Goal: Register for event/course

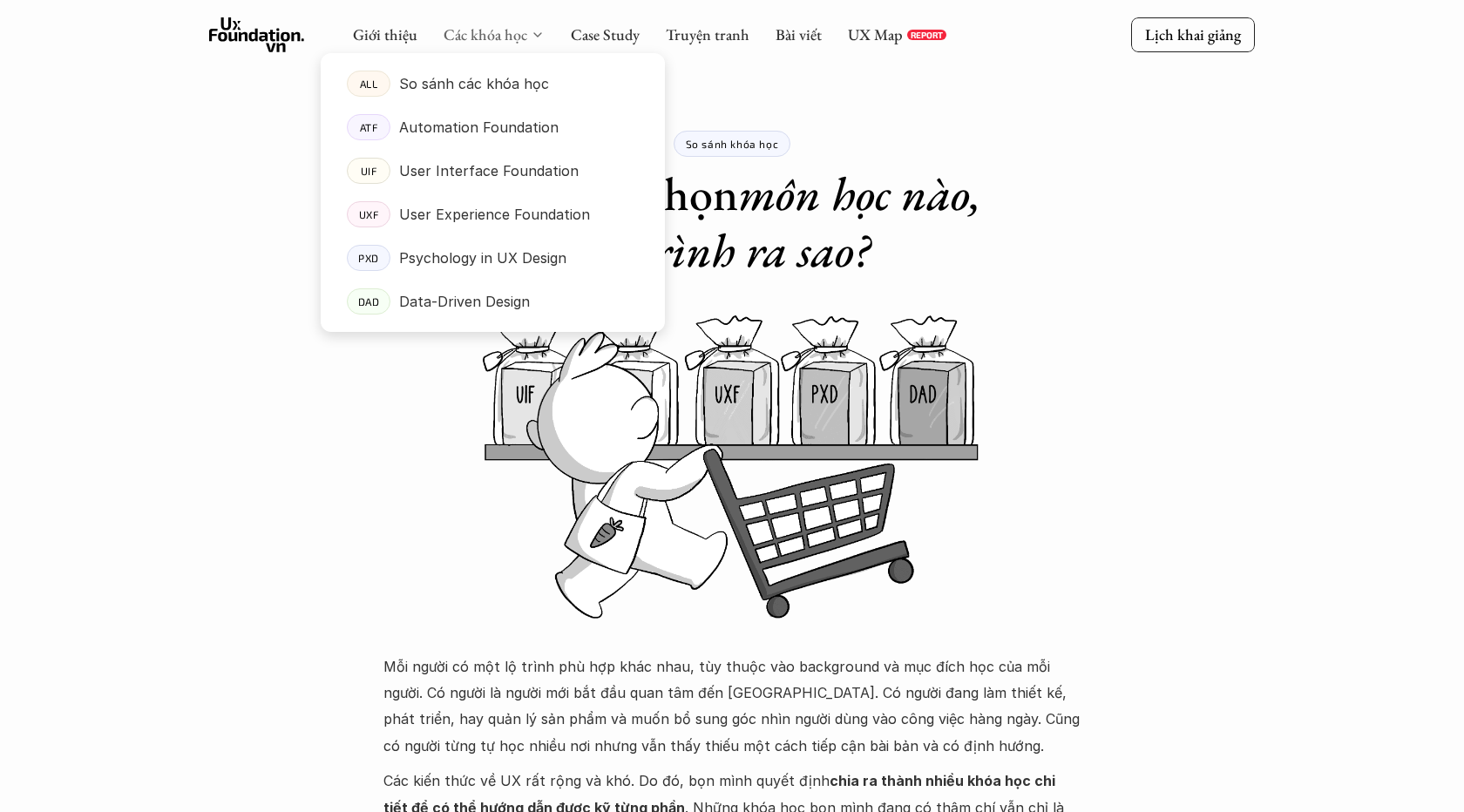
click at [490, 33] on link "Các khóa học" at bounding box center [486, 34] width 84 height 20
click at [469, 226] on p "User Experience Foundation" at bounding box center [494, 214] width 191 height 26
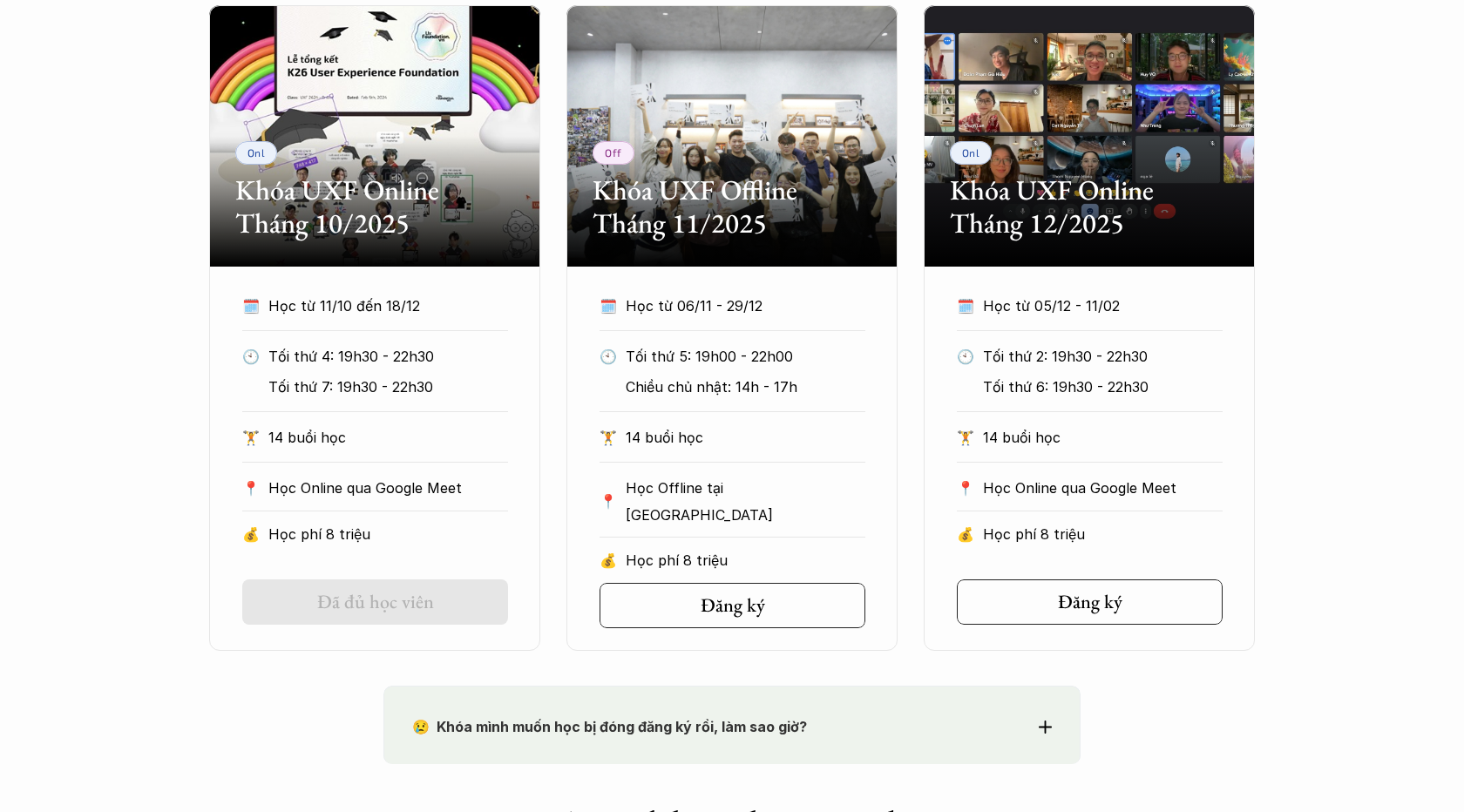
scroll to position [912, 0]
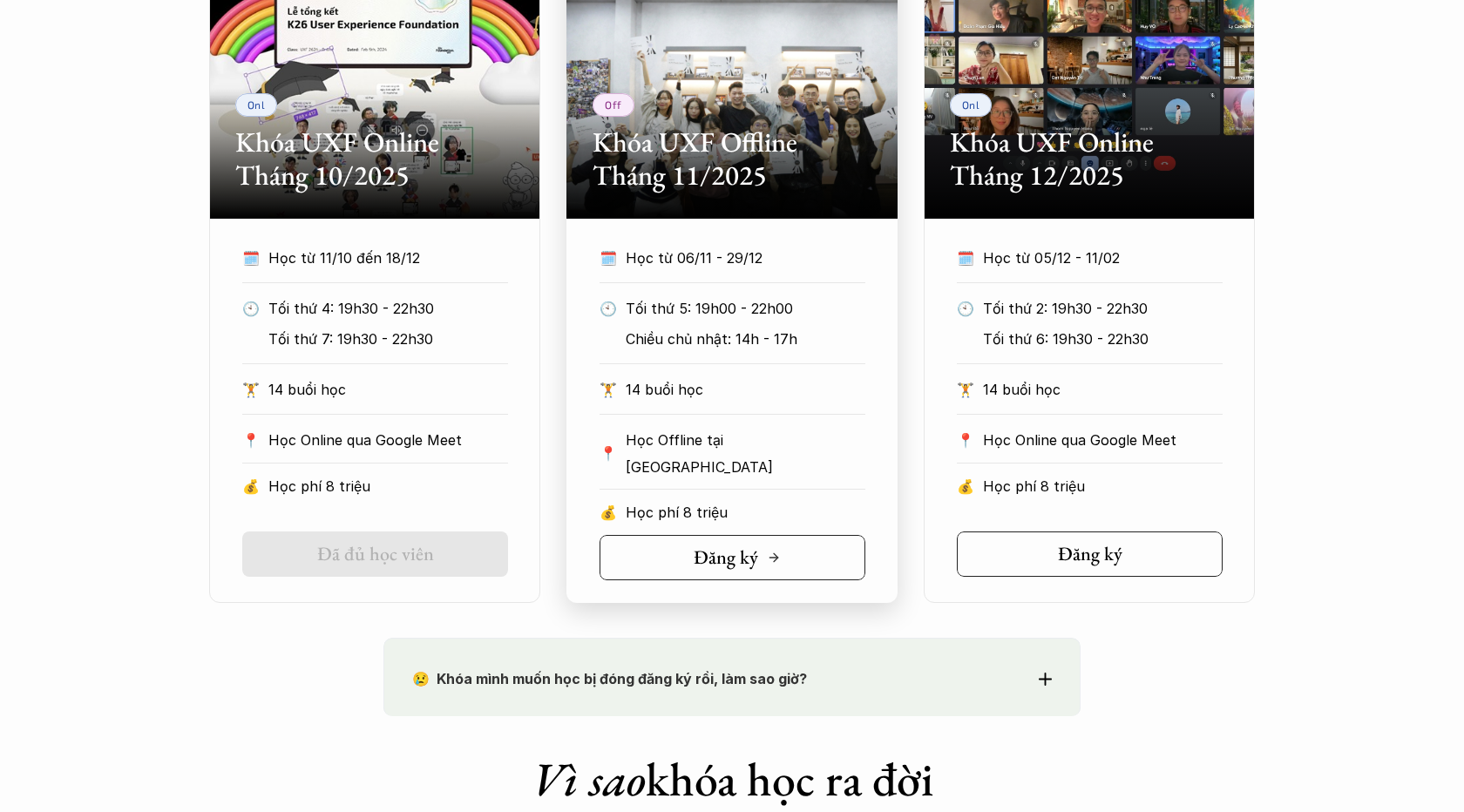
click at [735, 562] on h5 "Đăng ký" at bounding box center [725, 558] width 64 height 22
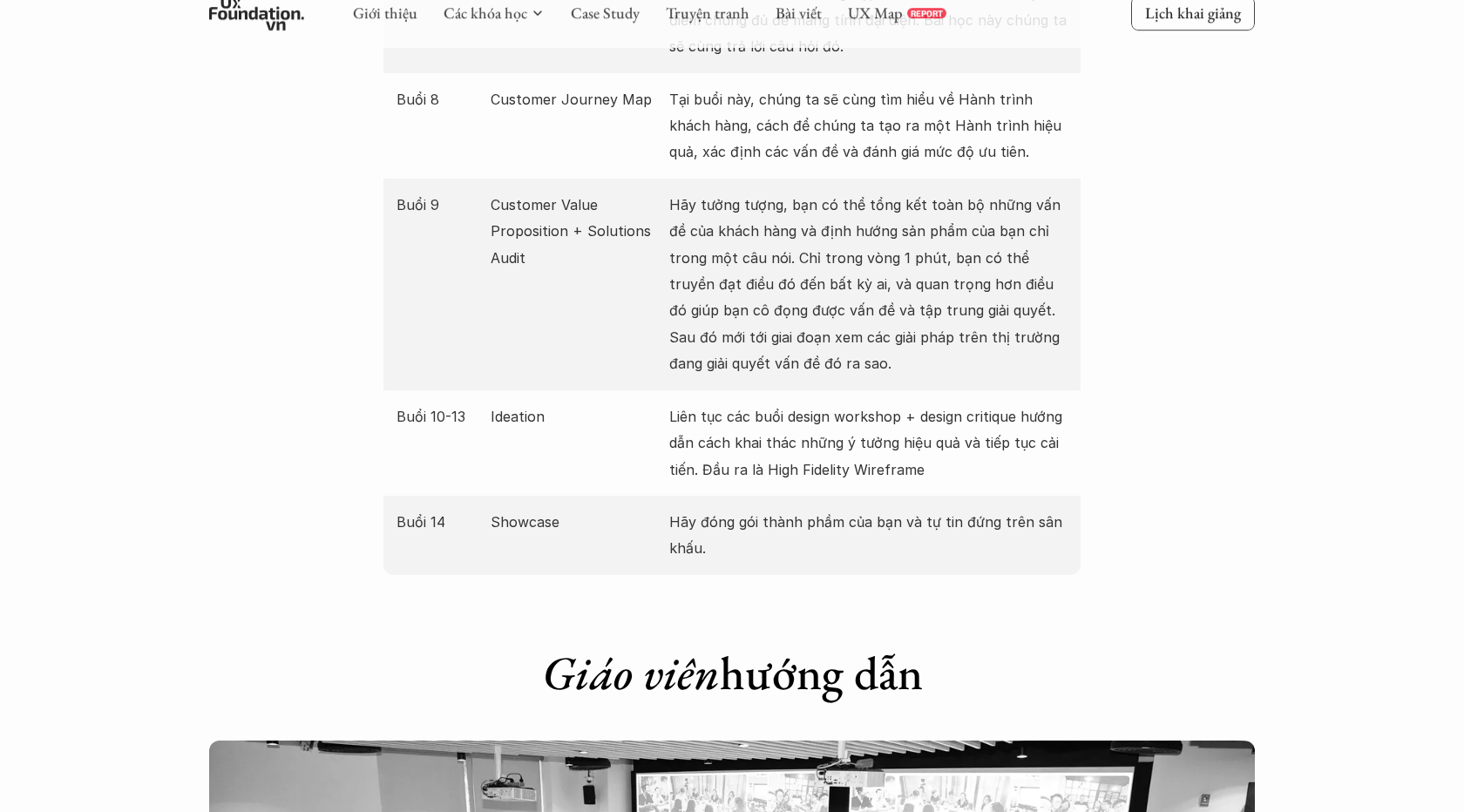
scroll to position [2872, 0]
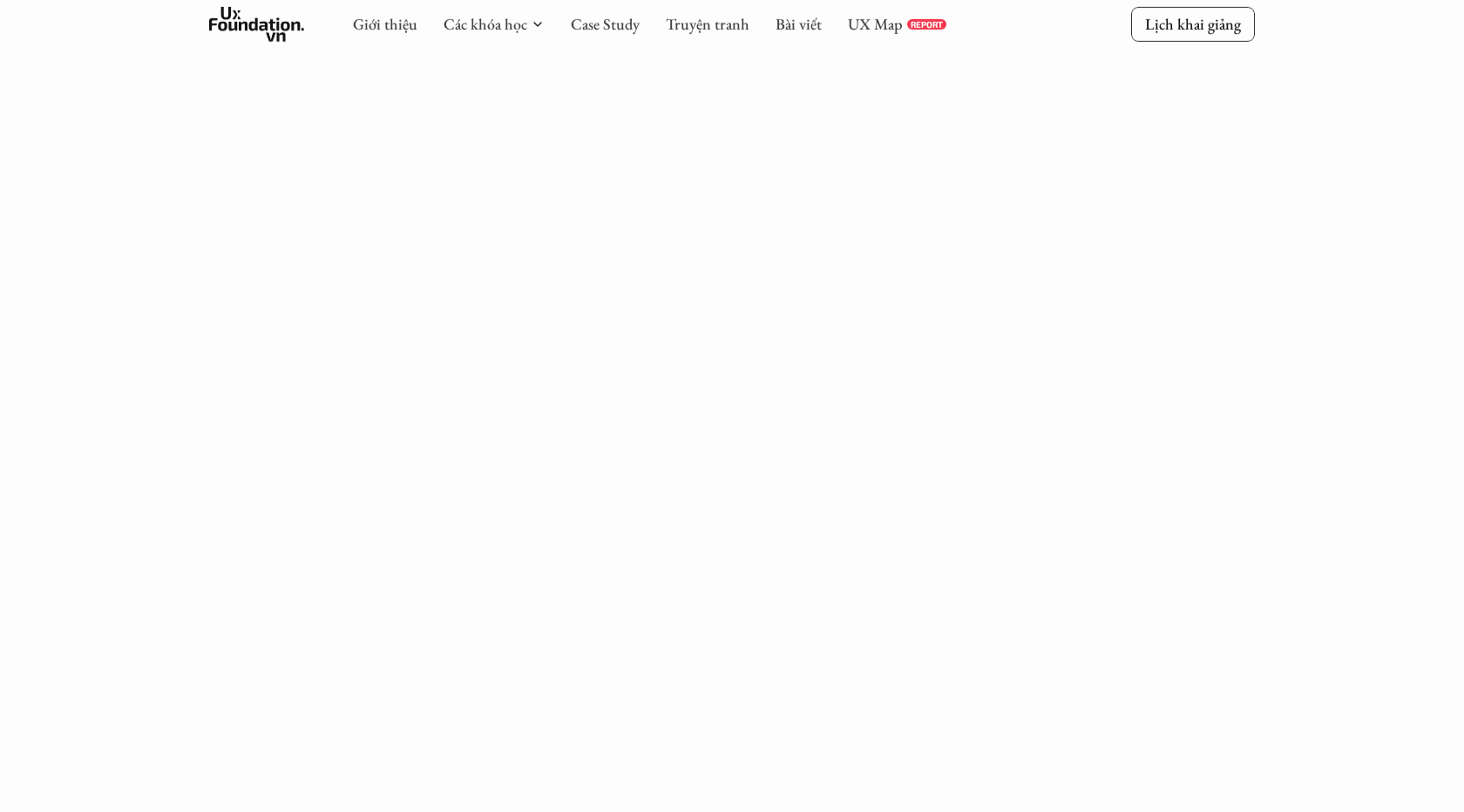
scroll to position [934, 0]
